Goal: Information Seeking & Learning: Get advice/opinions

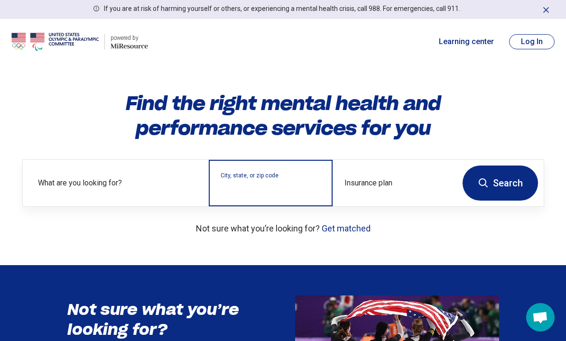
click at [289, 194] on input "City, state, or zip code" at bounding box center [271, 189] width 101 height 11
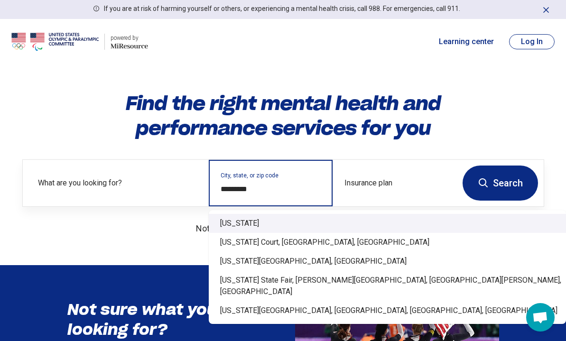
click at [294, 222] on div "[US_STATE]" at bounding box center [387, 223] width 357 height 19
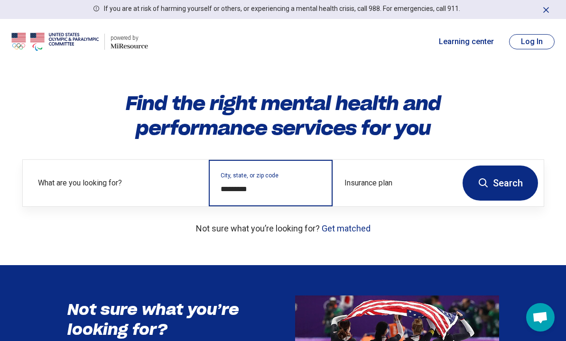
type input "*********"
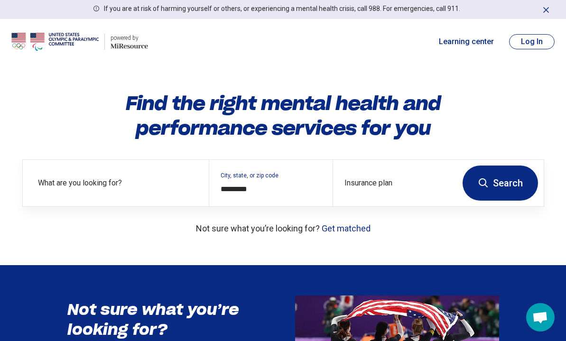
click at [481, 192] on button "Search" at bounding box center [499, 183] width 75 height 35
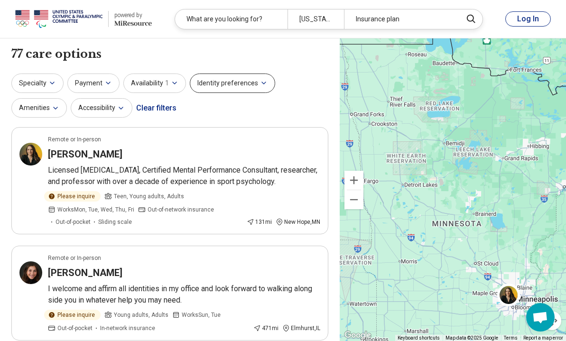
click at [214, 77] on button "Identity preferences" at bounding box center [232, 83] width 85 height 19
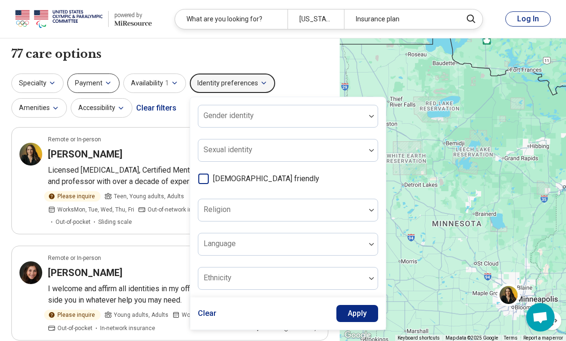
click at [105, 79] on icon "button" at bounding box center [108, 83] width 8 height 8
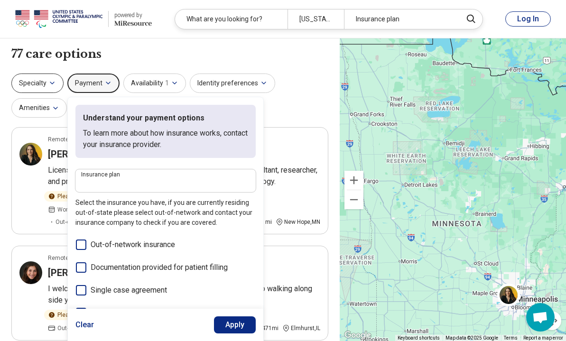
click at [43, 89] on button "Specialty" at bounding box center [37, 83] width 52 height 19
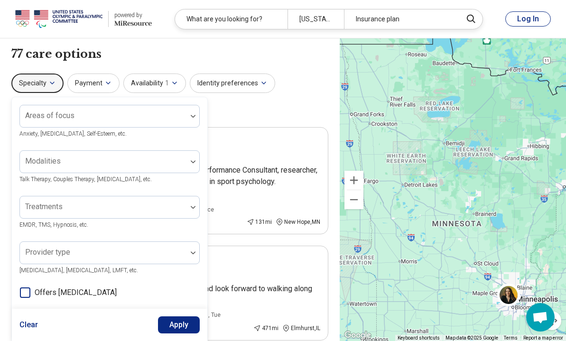
click at [247, 116] on div "Specialty Areas of focus Anxiety, [MEDICAL_DATA], Self-Esteem, etc. Modalities …" at bounding box center [169, 97] width 317 height 46
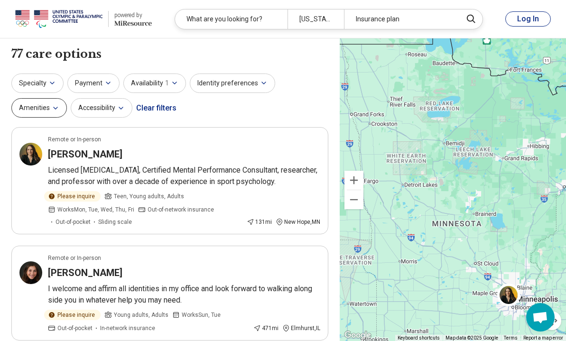
click at [52, 109] on icon "button" at bounding box center [56, 108] width 8 height 8
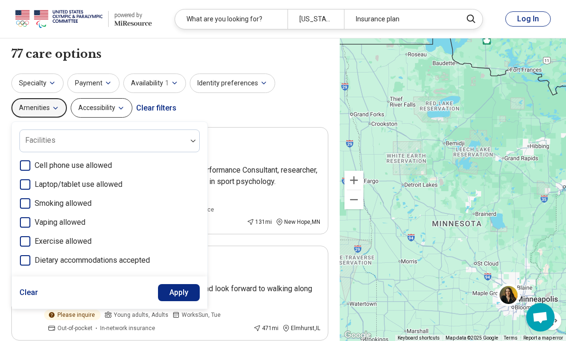
click at [118, 109] on icon "button" at bounding box center [121, 108] width 8 height 8
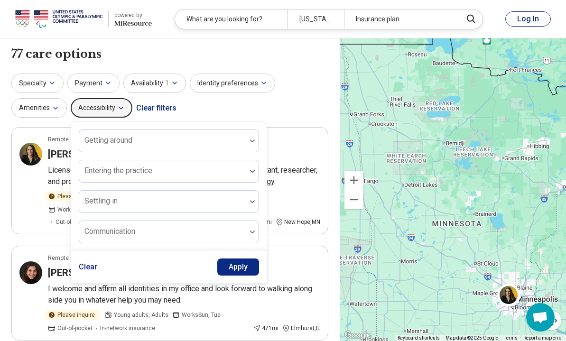
click at [158, 102] on div "Clear filters" at bounding box center [156, 108] width 40 height 23
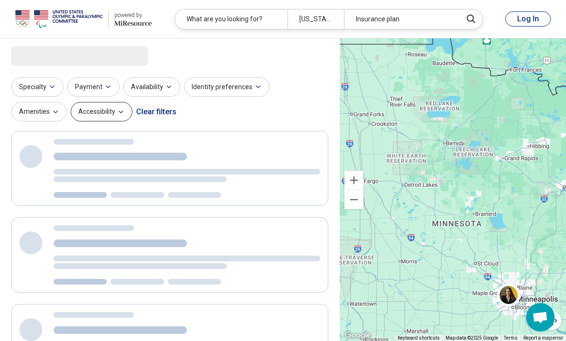
click at [71, 115] on button "Accessibility" at bounding box center [102, 111] width 62 height 19
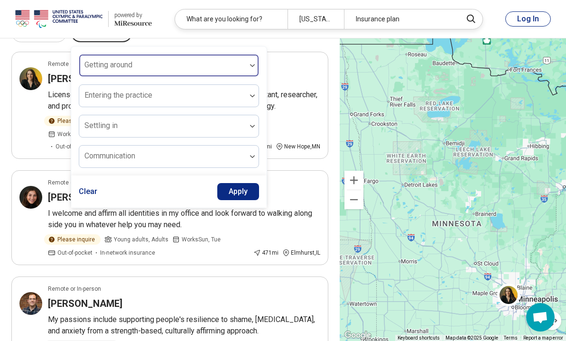
scroll to position [76, 0]
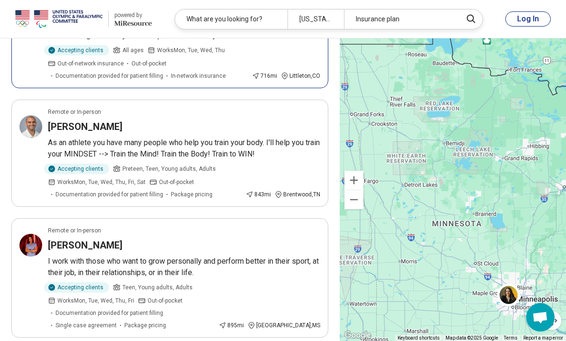
scroll to position [1151, 0]
